Goal: Information Seeking & Learning: Compare options

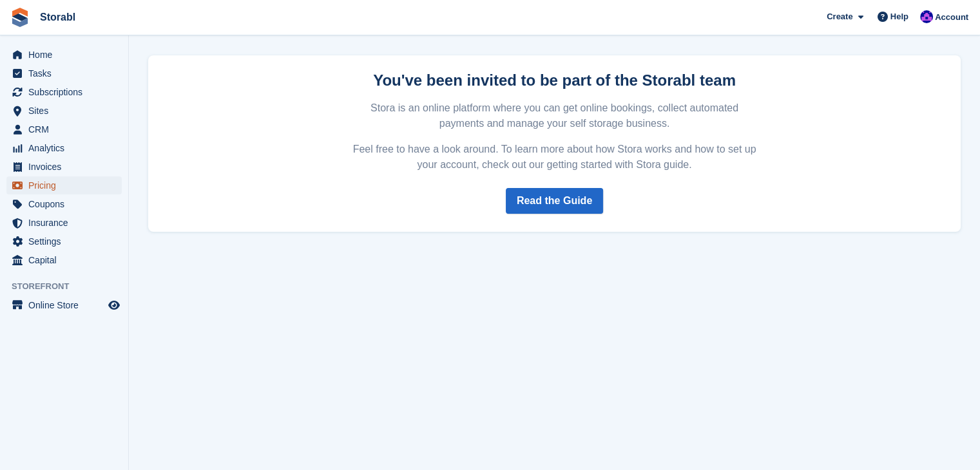
click at [84, 189] on span "Pricing" at bounding box center [66, 185] width 77 height 18
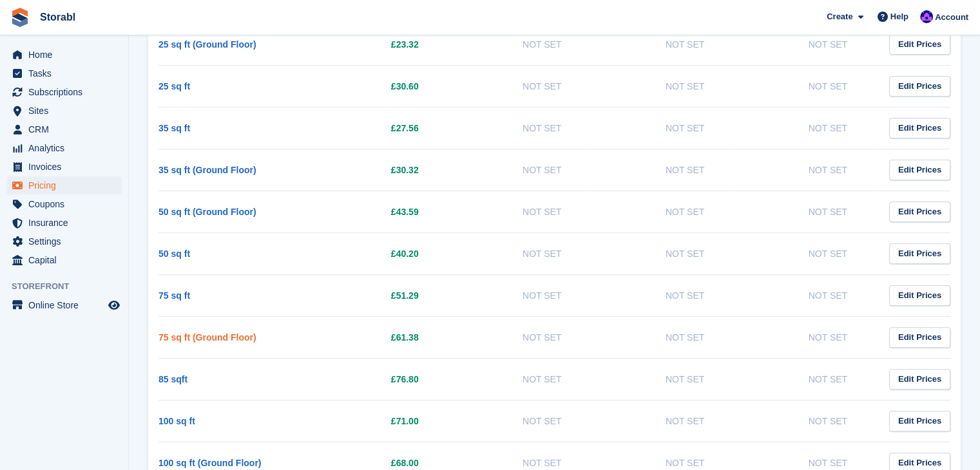
scroll to position [322, 0]
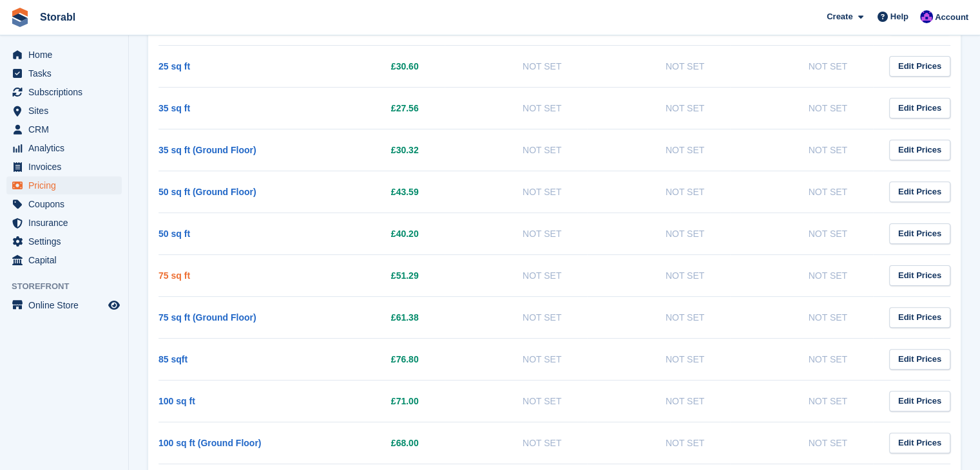
click at [169, 276] on link "75 sq ft" at bounding box center [174, 275] width 32 height 10
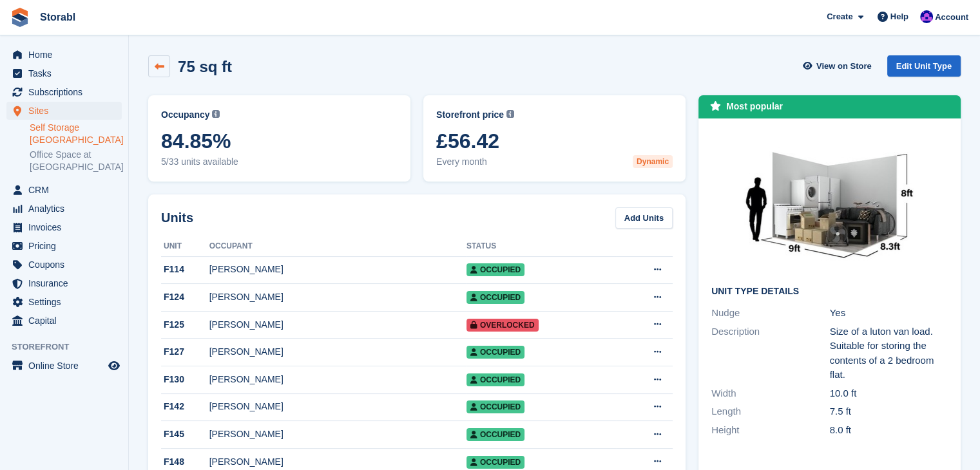
click at [167, 69] on link at bounding box center [159, 66] width 22 height 22
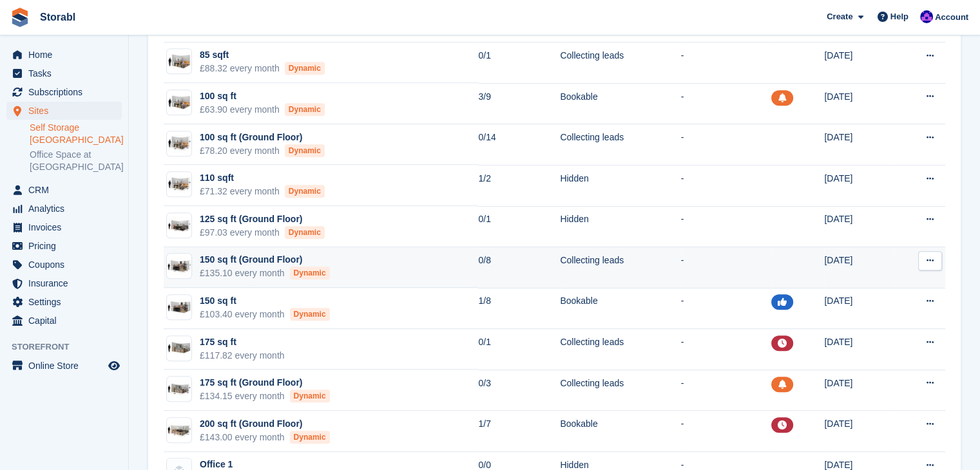
scroll to position [515, 0]
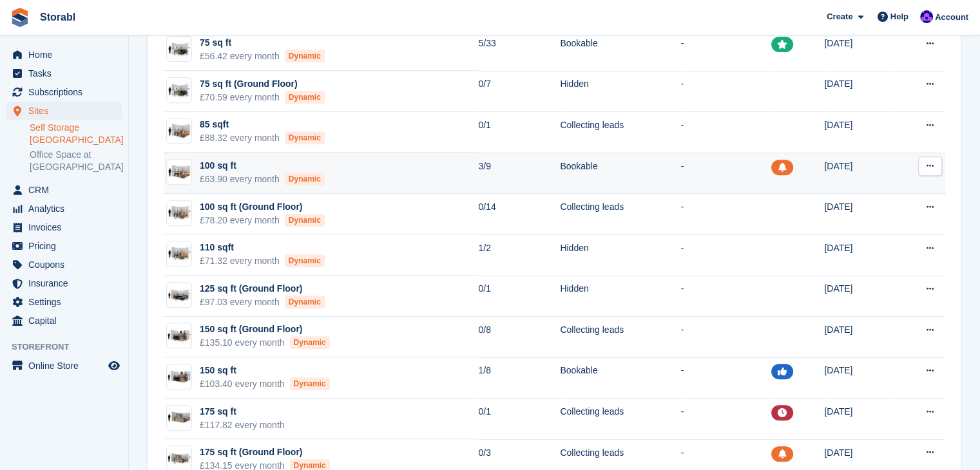
click at [256, 173] on div "£63.90 every month Dynamic" at bounding box center [262, 180] width 125 height 14
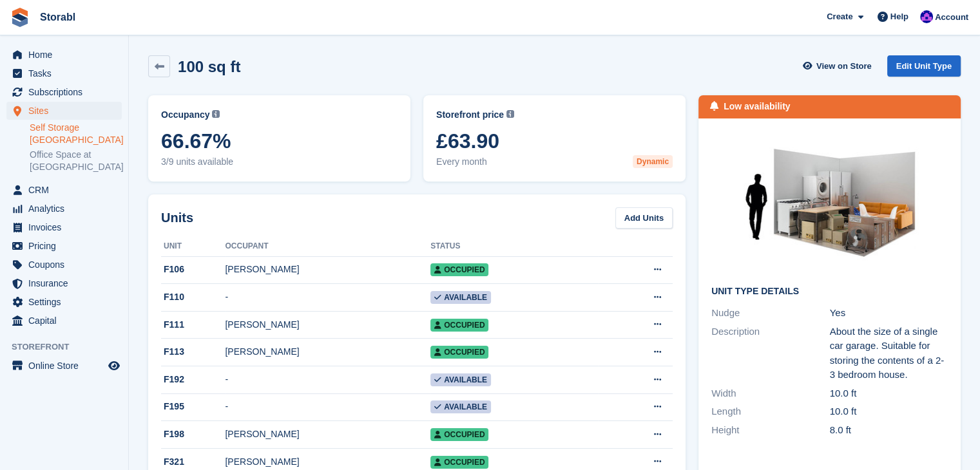
drag, startPoint x: 513, startPoint y: 142, endPoint x: 451, endPoint y: 148, distance: 62.2
click at [451, 148] on span "£63.90" at bounding box center [554, 140] width 236 height 23
click at [316, 68] on div "100 sq ft View on Store Edit Unit Type" at bounding box center [554, 66] width 812 height 22
click at [162, 64] on icon at bounding box center [160, 67] width 10 height 10
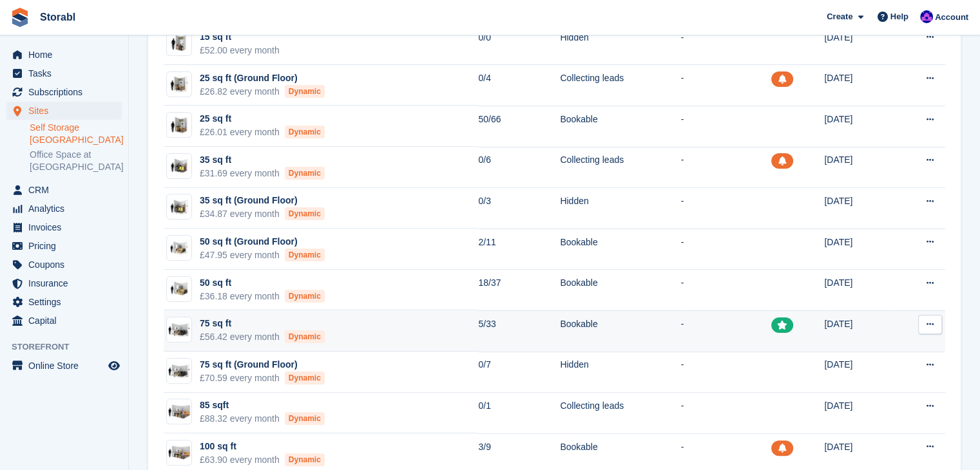
scroll to position [258, 0]
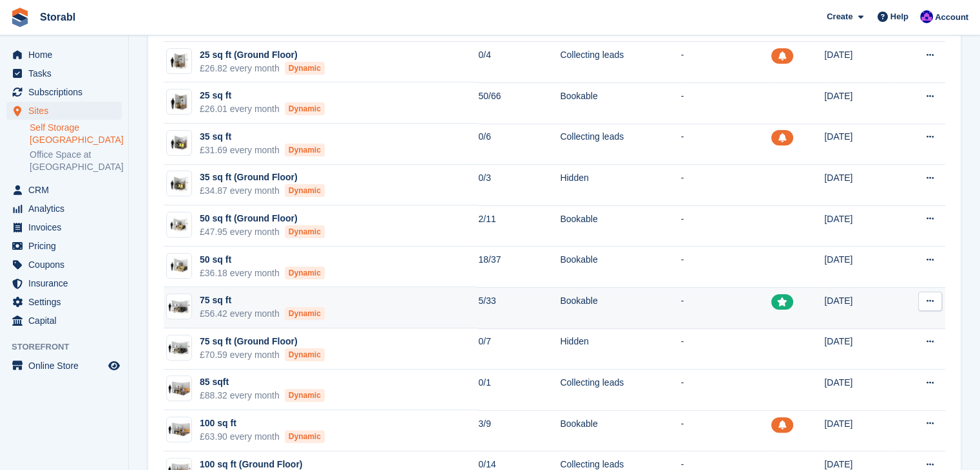
click at [237, 298] on div "75 sq ft" at bounding box center [262, 301] width 125 height 14
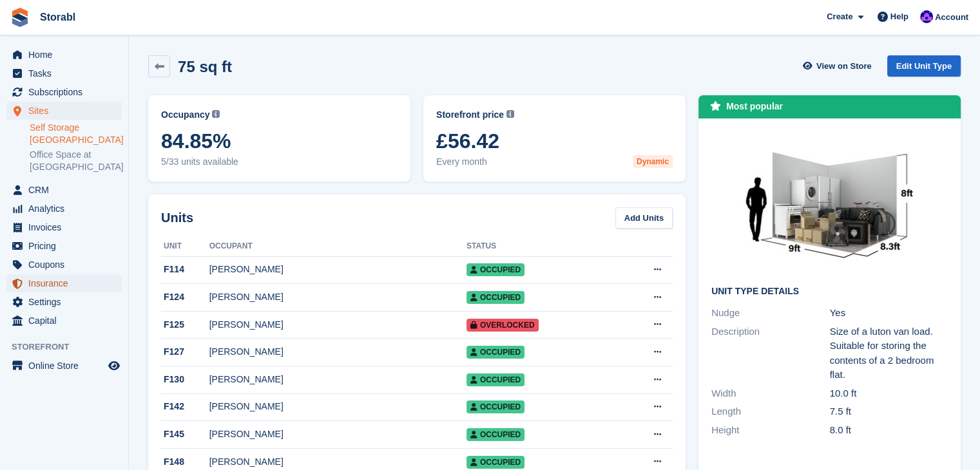
click at [32, 280] on span "Insurance" at bounding box center [66, 283] width 77 height 18
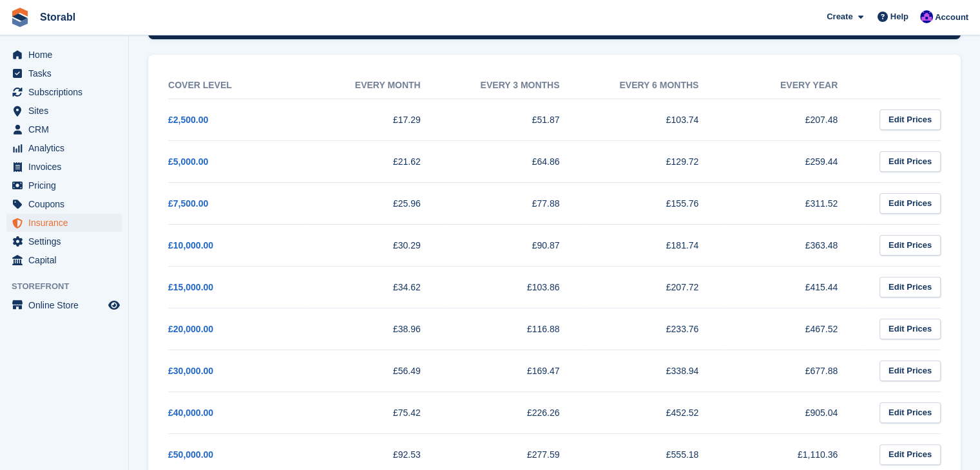
scroll to position [162, 0]
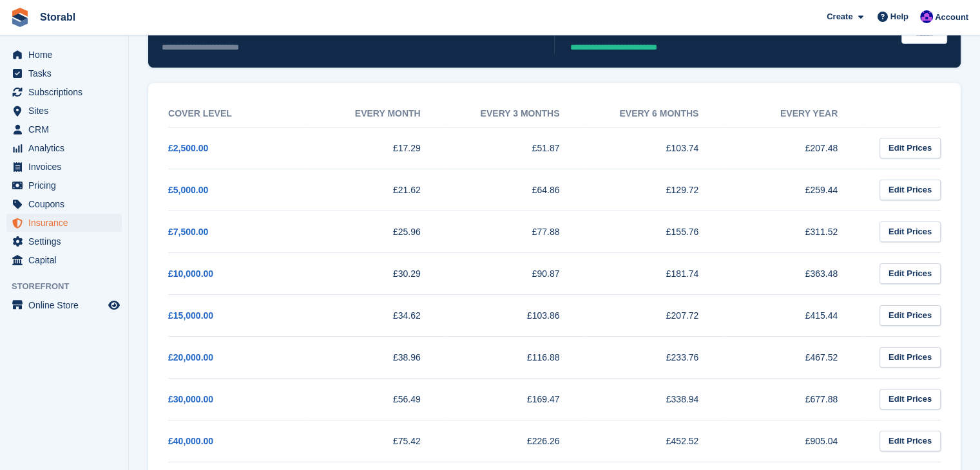
drag, startPoint x: 91, startPoint y: 392, endPoint x: 202, endPoint y: 403, distance: 111.2
click at [91, 392] on aside "Home Tasks Subscriptions Subscriptions Subscriptions Contracts Price increases …" at bounding box center [64, 238] width 128 height 406
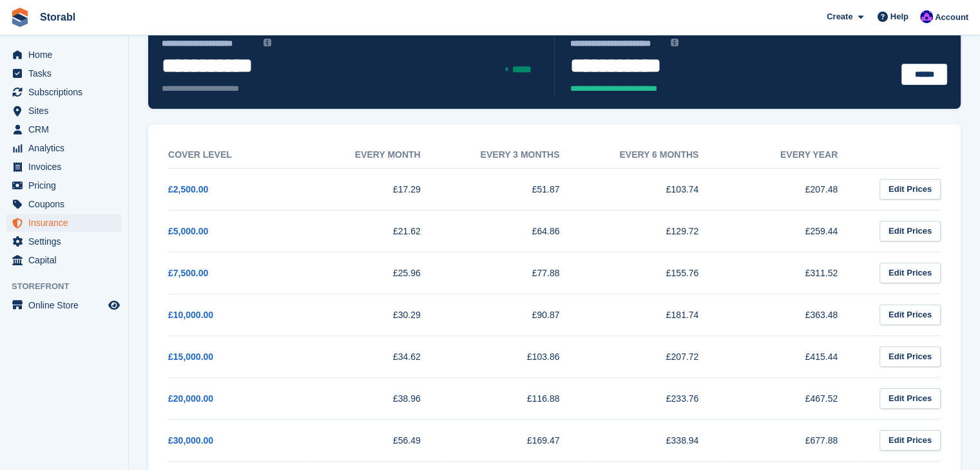
scroll to position [98, 0]
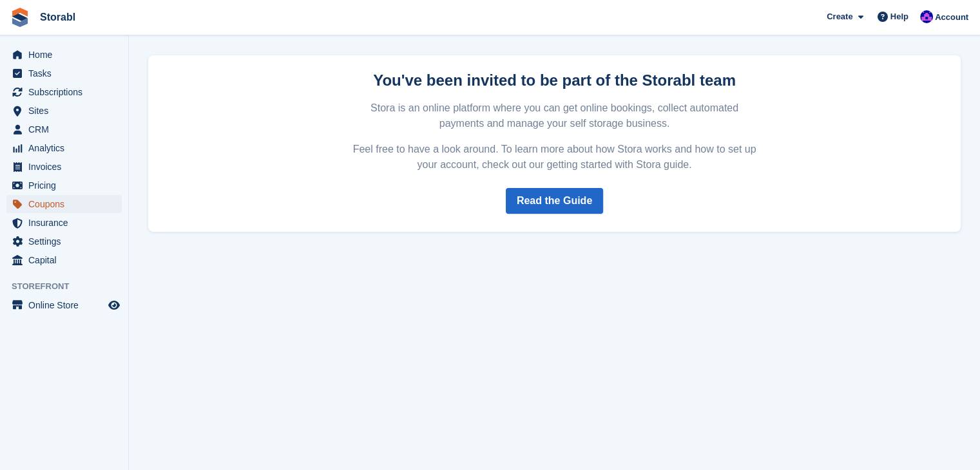
click at [25, 199] on link "Coupons" at bounding box center [63, 204] width 115 height 18
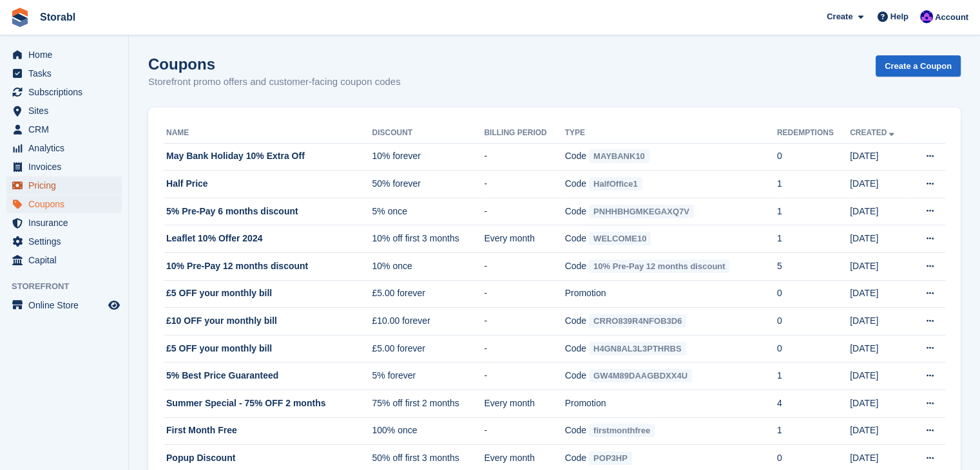
click at [77, 180] on span "Pricing" at bounding box center [66, 185] width 77 height 18
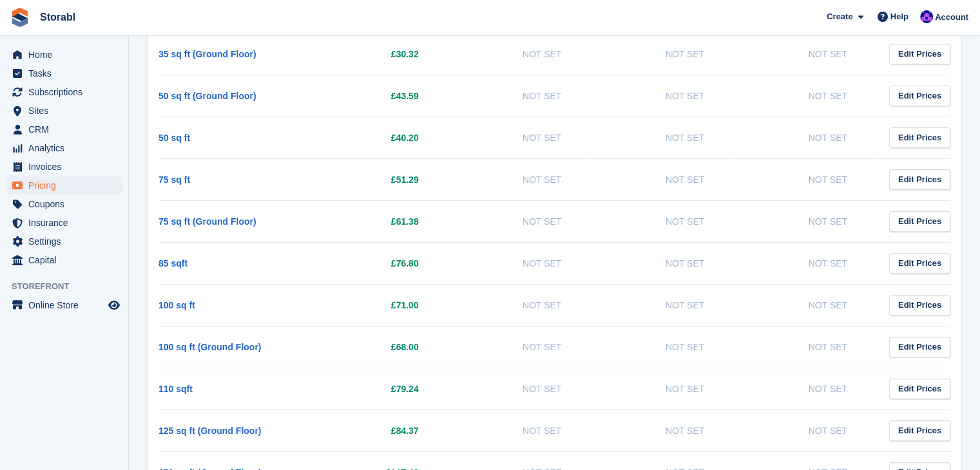
scroll to position [580, 0]
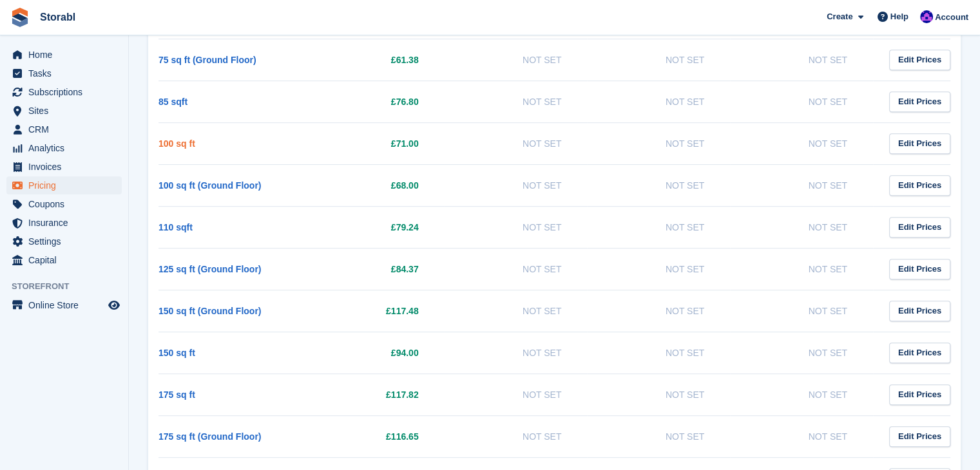
click at [167, 140] on link "100 sq ft" at bounding box center [176, 143] width 37 height 10
